Goal: Transaction & Acquisition: Subscribe to service/newsletter

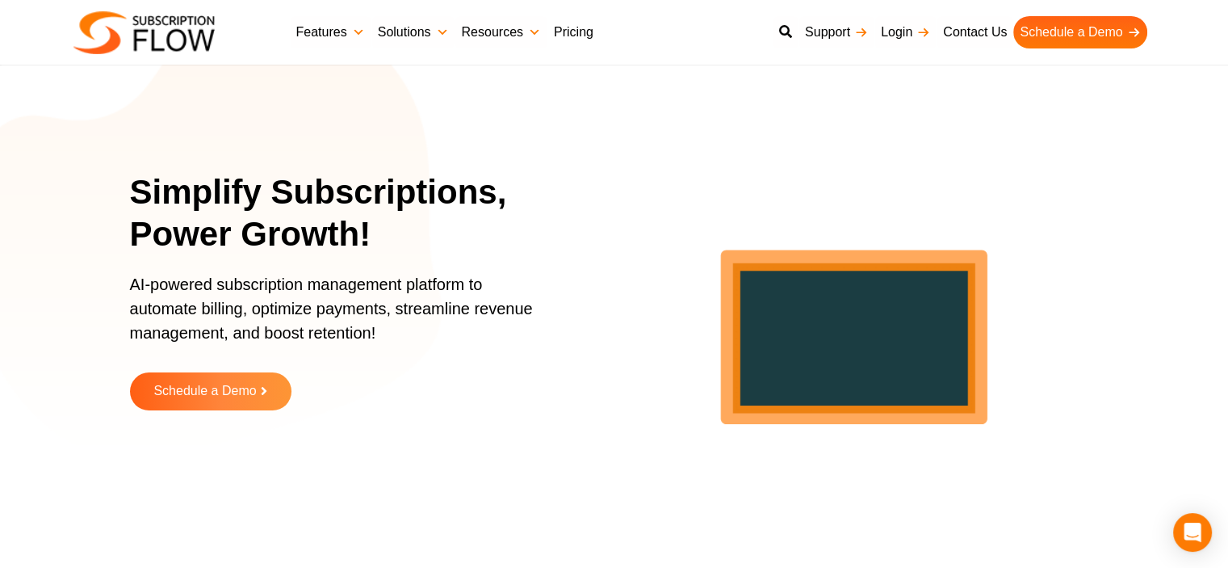
click at [580, 22] on link "Pricing" at bounding box center [574, 32] width 52 height 32
